Goal: Task Accomplishment & Management: Manage account settings

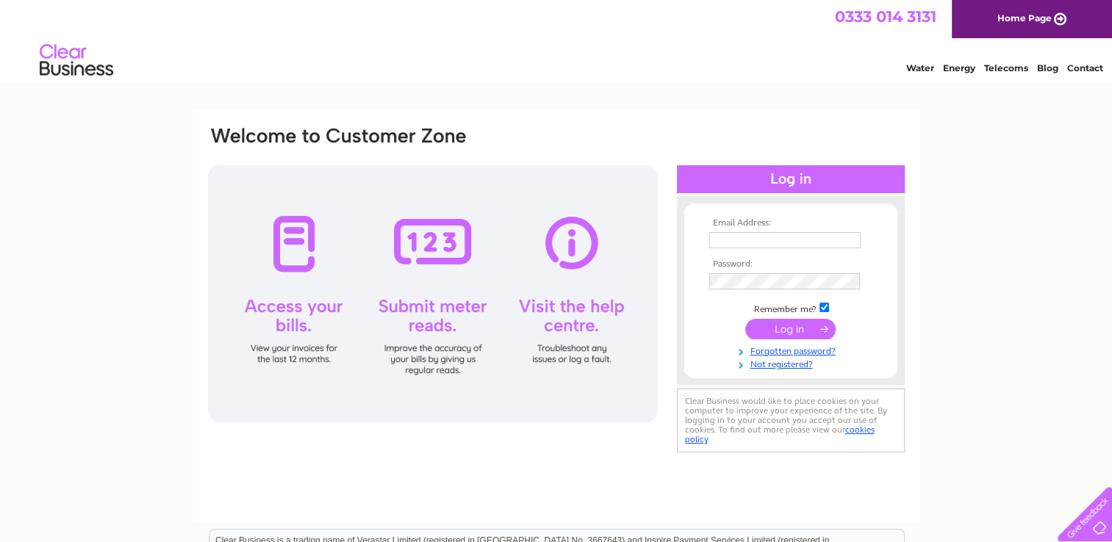
type input "info@johnrthomasflorist.co.uk"
click at [334, 265] on div at bounding box center [433, 293] width 450 height 257
click at [783, 328] on input "submit" at bounding box center [790, 329] width 90 height 21
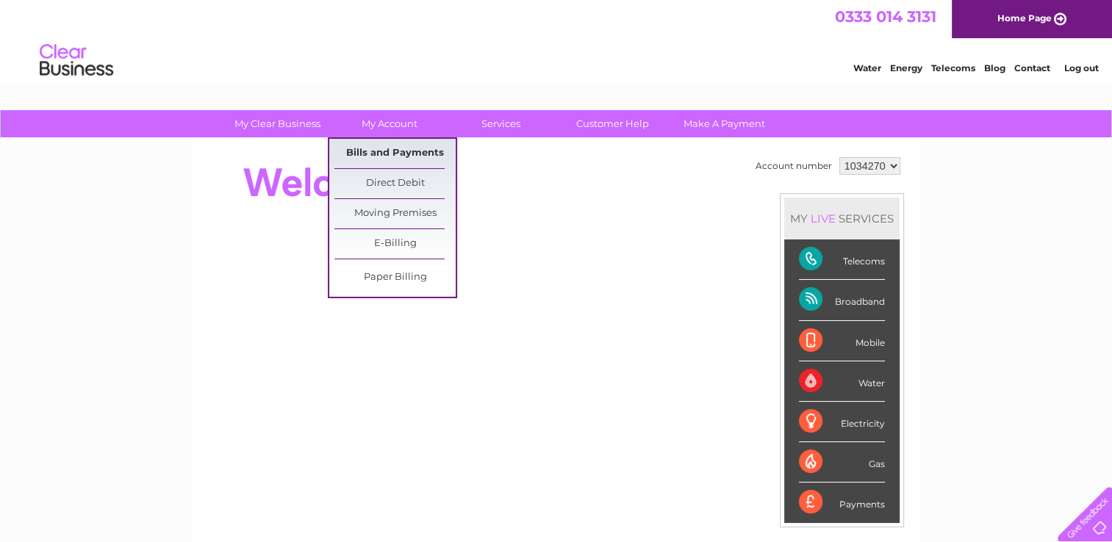
click at [388, 151] on link "Bills and Payments" at bounding box center [394, 153] width 121 height 29
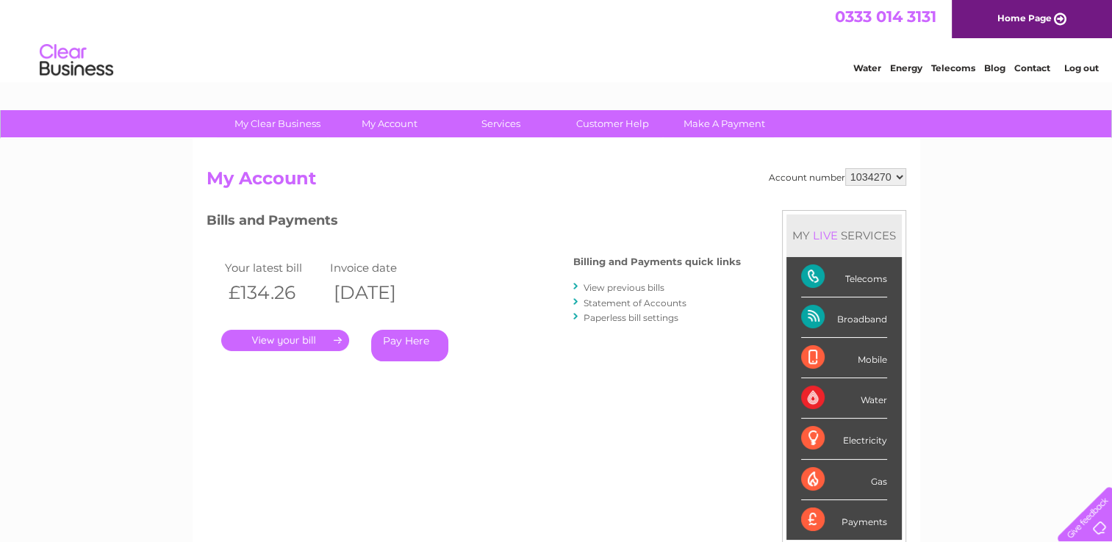
click at [293, 342] on link "." at bounding box center [285, 340] width 128 height 21
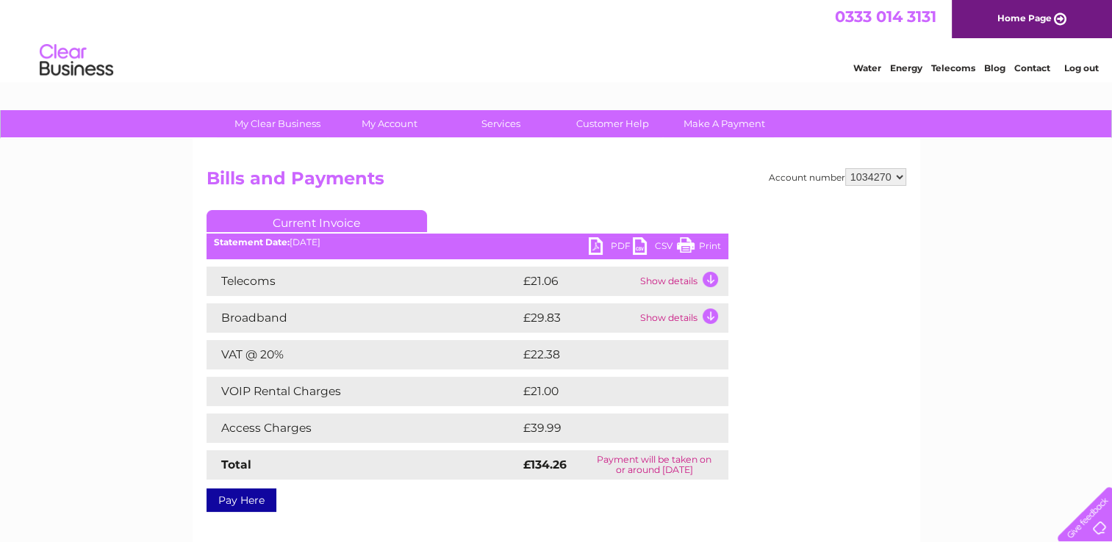
click at [673, 287] on td "Show details" at bounding box center [683, 281] width 92 height 29
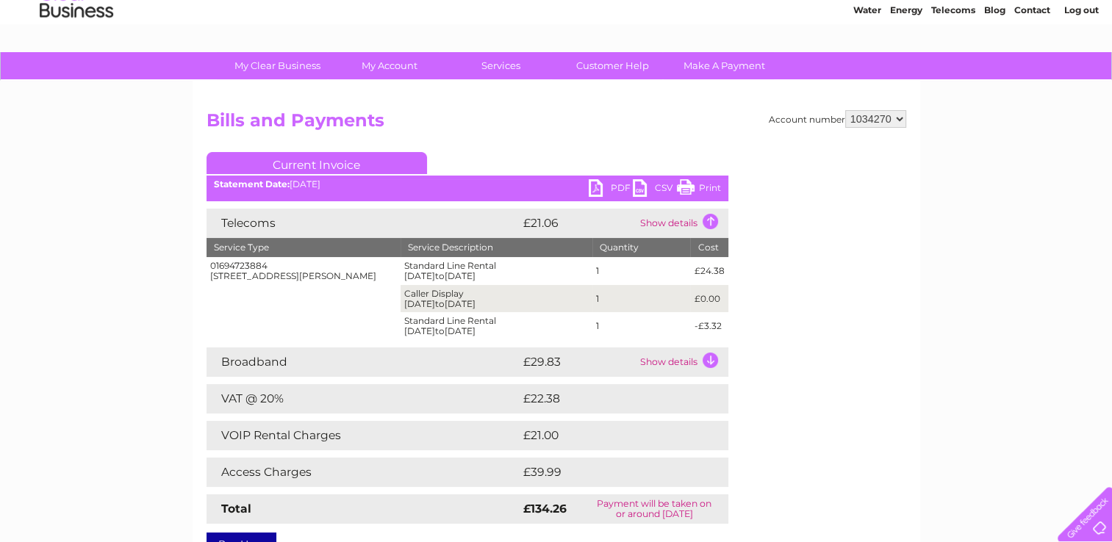
scroll to position [147, 0]
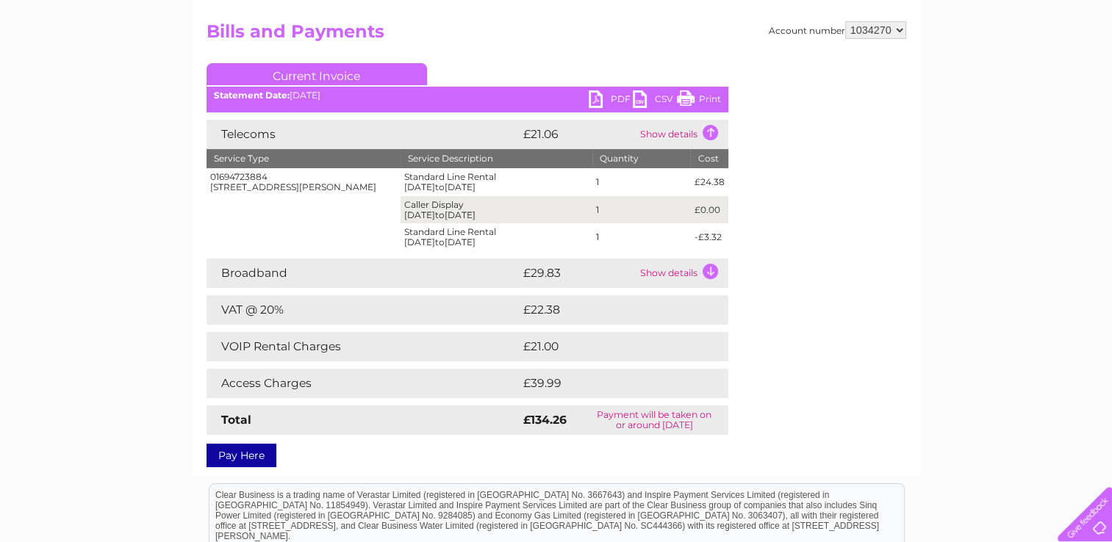
click at [259, 134] on td "Telecoms" at bounding box center [363, 134] width 313 height 29
click at [641, 134] on td "Show details" at bounding box center [683, 134] width 92 height 29
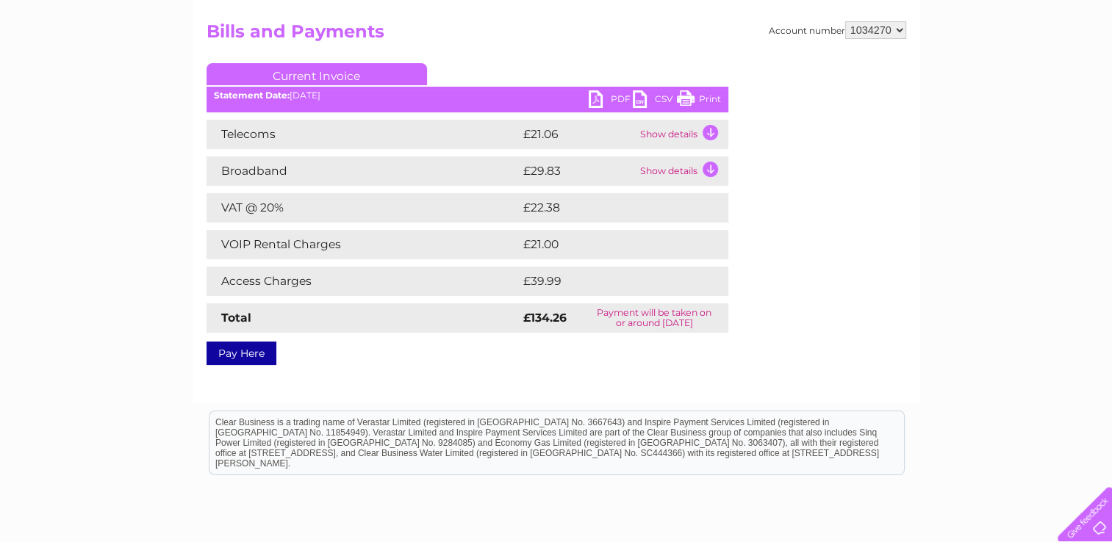
click at [709, 132] on td "Show details" at bounding box center [683, 134] width 92 height 29
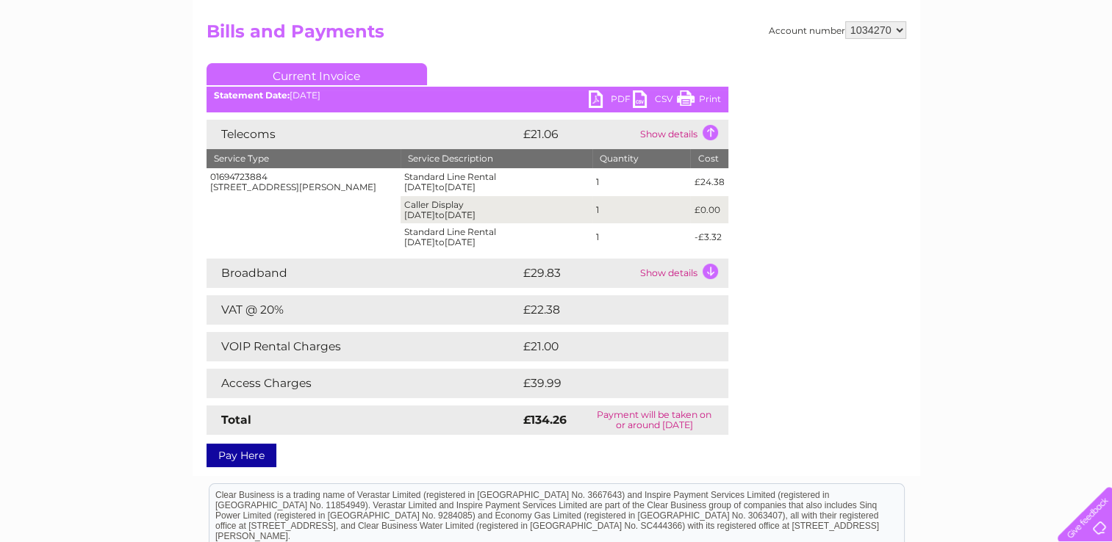
click at [288, 72] on link "Current Invoice" at bounding box center [317, 74] width 221 height 22
click at [597, 97] on link "PDF" at bounding box center [611, 100] width 44 height 21
